Goal: Information Seeking & Learning: Find specific fact

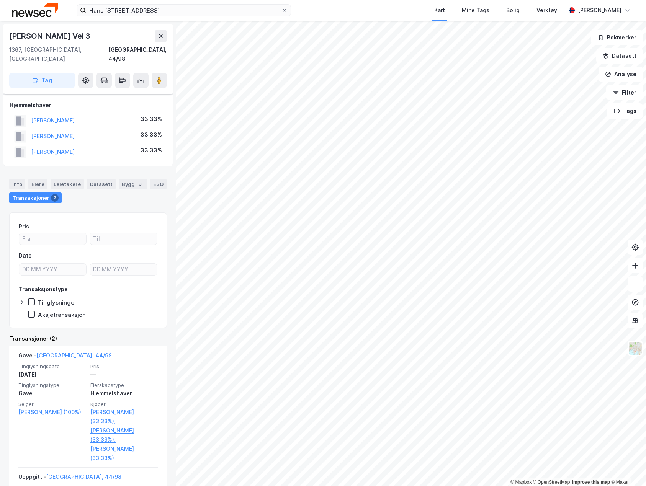
scroll to position [47, 0]
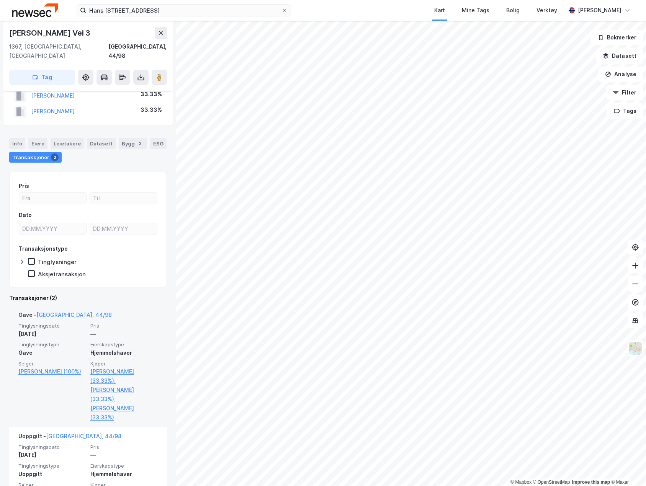
scroll to position [47, 0]
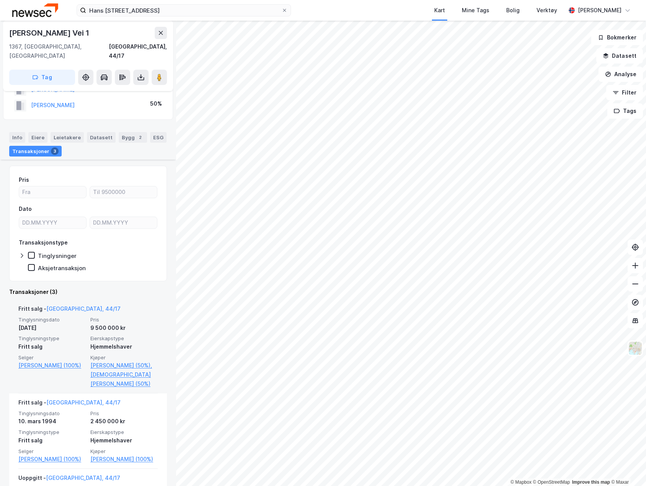
scroll to position [77, 0]
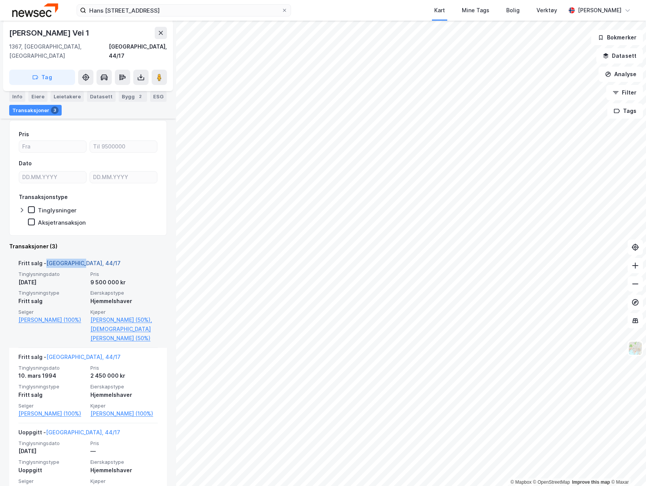
drag, startPoint x: 96, startPoint y: 254, endPoint x: 47, endPoint y: 255, distance: 49.4
click at [47, 259] on div "Fritt salg - [GEOGRAPHIC_DATA], 44/17" at bounding box center [87, 265] width 139 height 12
copy link "[GEOGRAPHIC_DATA], 44/17"
